Goal: Information Seeking & Learning: Learn about a topic

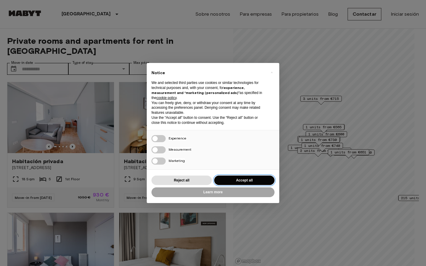
click at [248, 180] on button "Accept all" at bounding box center [244, 181] width 60 height 10
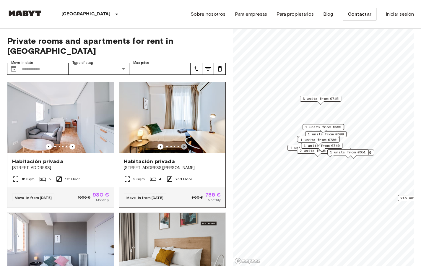
click at [181, 144] on icon "Previous image" at bounding box center [184, 147] width 6 height 6
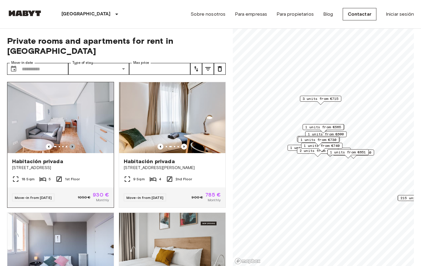
click at [72, 144] on icon "Previous image" at bounding box center [72, 147] width 6 height 6
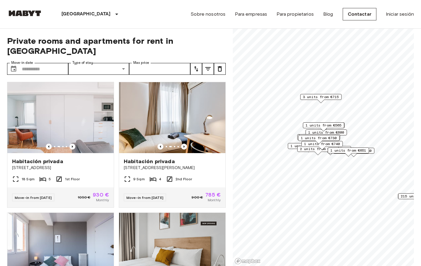
click at [335, 129] on div "1 units from €565" at bounding box center [323, 126] width 41 height 9
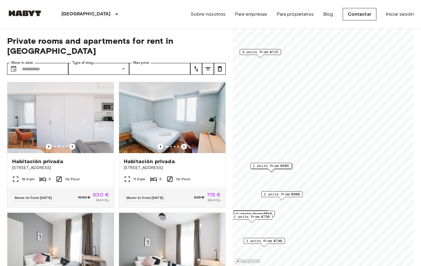
click at [295, 194] on span "1 units from €600" at bounding box center [282, 194] width 36 height 5
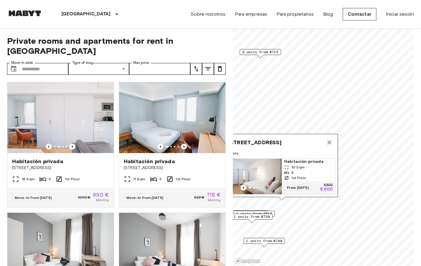
click at [267, 185] on icon "Previous image" at bounding box center [267, 188] width 6 height 6
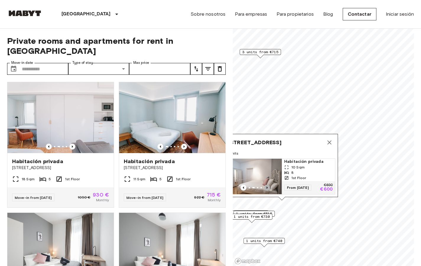
click at [267, 185] on icon "Previous image" at bounding box center [267, 188] width 6 height 6
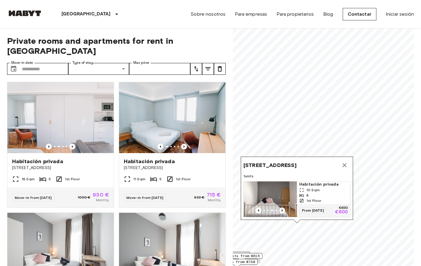
click at [345, 162] on icon "Map marker" at bounding box center [344, 165] width 7 height 7
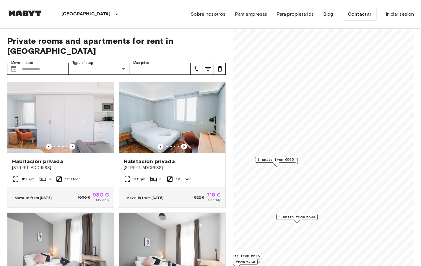
click at [282, 159] on span "1 units from €565" at bounding box center [276, 159] width 36 height 5
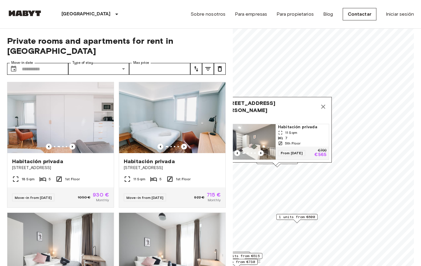
click at [290, 164] on div "[STREET_ADDRESS][PERSON_NAME], ESP 1 units Habitación privada 11 Sqm 7 5th Floo…" at bounding box center [276, 131] width 112 height 69
click at [295, 161] on div "[STREET_ADDRESS][PERSON_NAME], ESP 1 units Habitación privada 11 Sqm 7 5th Floo…" at bounding box center [276, 130] width 112 height 66
click at [294, 162] on div "[STREET_ADDRESS][PERSON_NAME], ESP 1 units Habitación privada 11 Sqm 7 5th Floo…" at bounding box center [276, 130] width 112 height 66
click at [262, 150] on icon "Previous image" at bounding box center [261, 153] width 6 height 6
